Goal: Navigation & Orientation: Find specific page/section

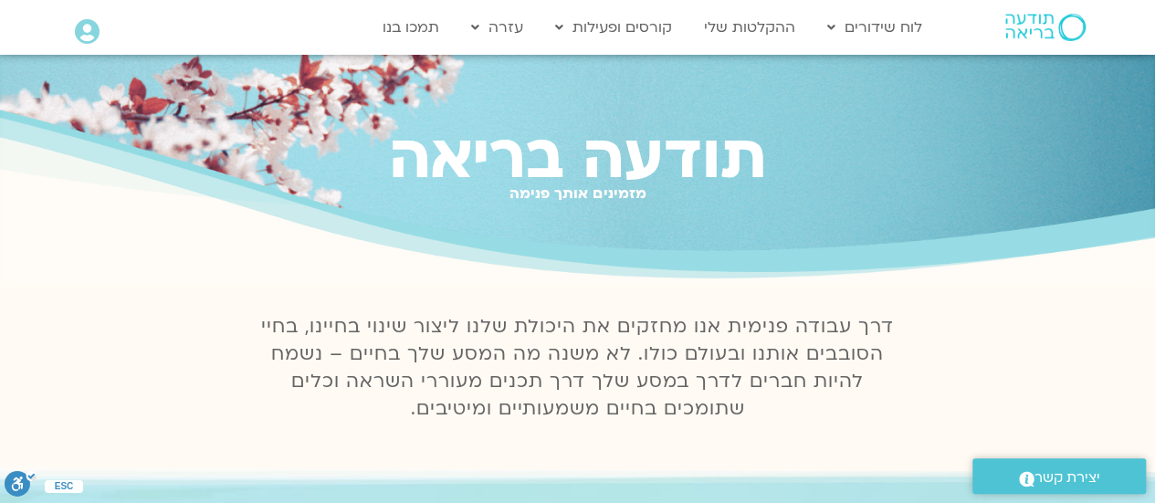
drag, startPoint x: 1159, startPoint y: 78, endPoint x: 1168, endPoint y: 31, distance: 47.5
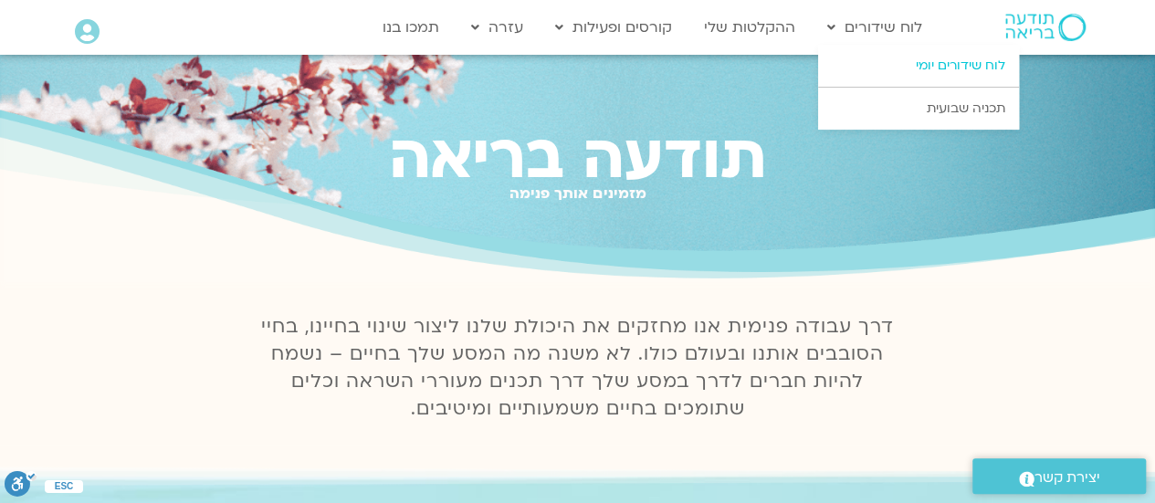
click at [933, 63] on link "לוח שידורים יומי" at bounding box center [918, 66] width 201 height 42
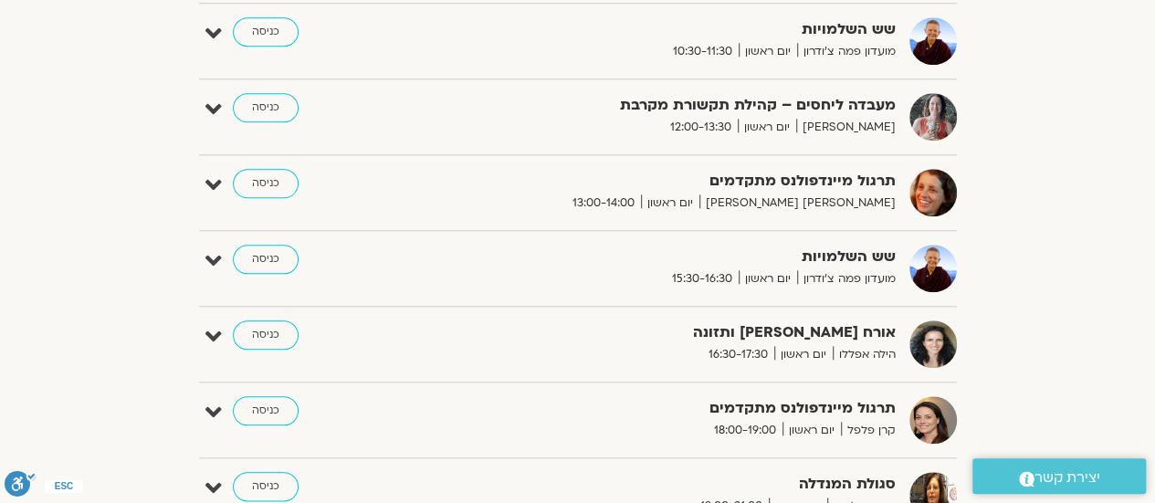
scroll to position [813, 0]
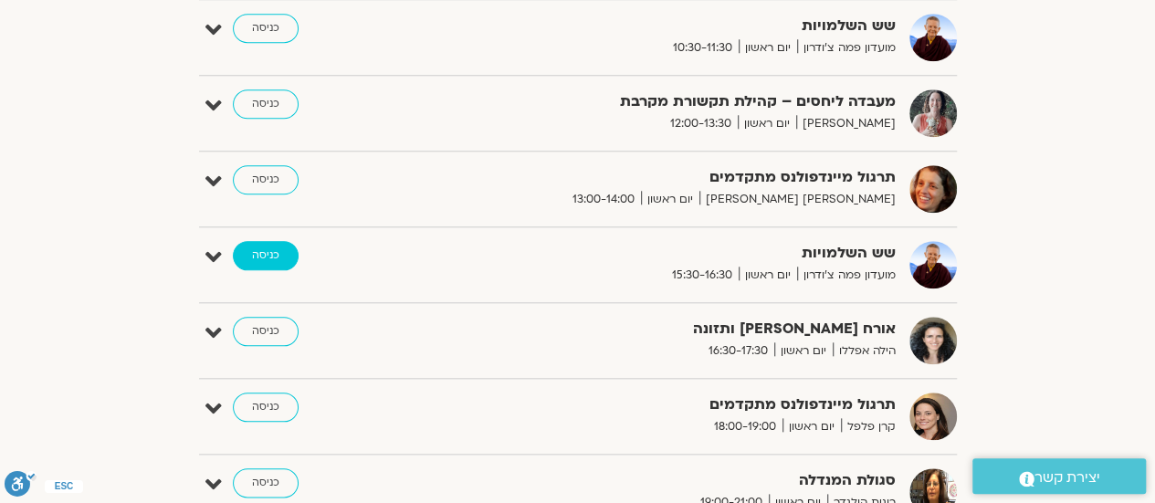
click at [254, 250] on link "כניסה" at bounding box center [266, 255] width 66 height 29
